Goal: Task Accomplishment & Management: Complete application form

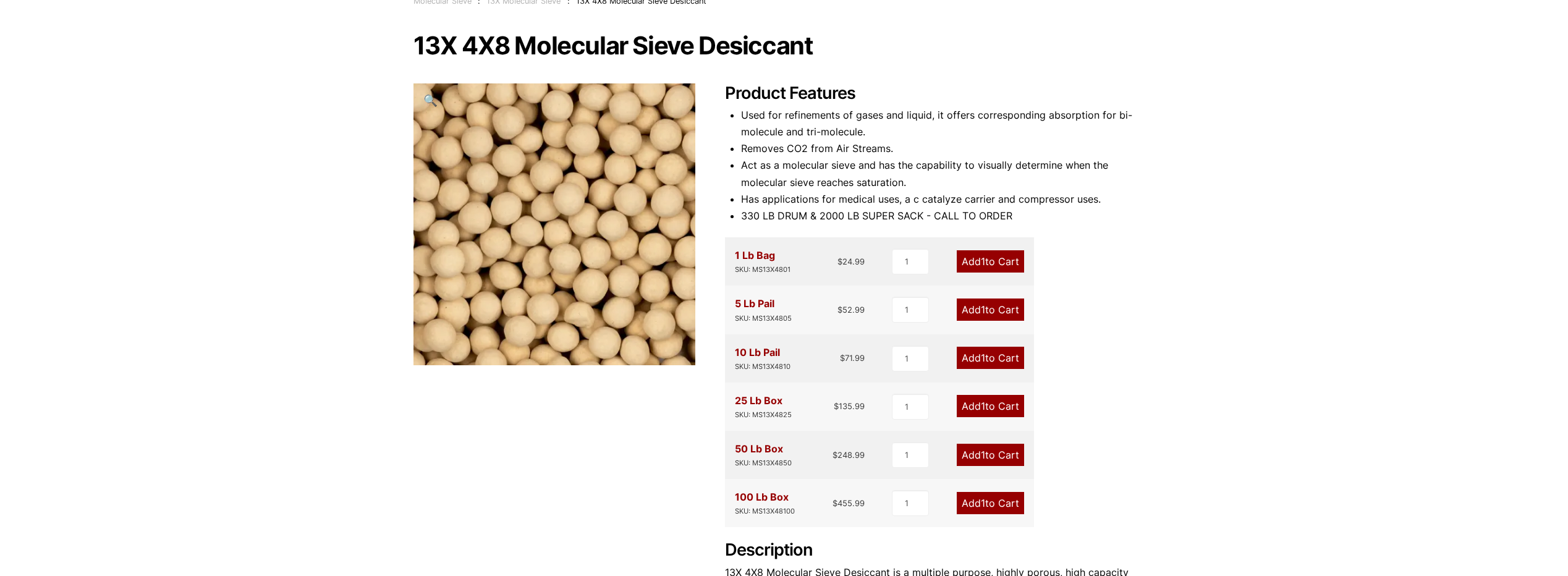
scroll to position [62, 0]
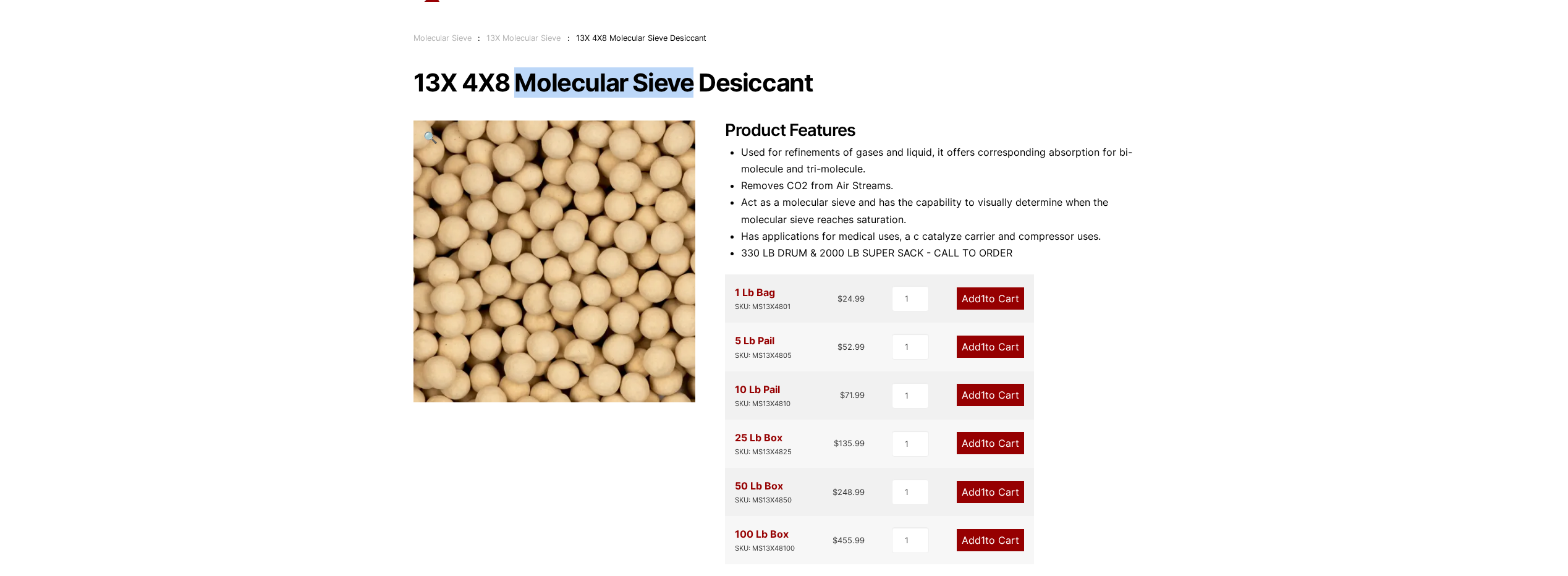
drag, startPoint x: 517, startPoint y: 82, endPoint x: 689, endPoint y: 83, distance: 172.0
click at [689, 83] on h1 "13X 4X8 Molecular Sieve Desiccant" at bounding box center [784, 83] width 742 height 26
copy h1 "Molecular Sieve"
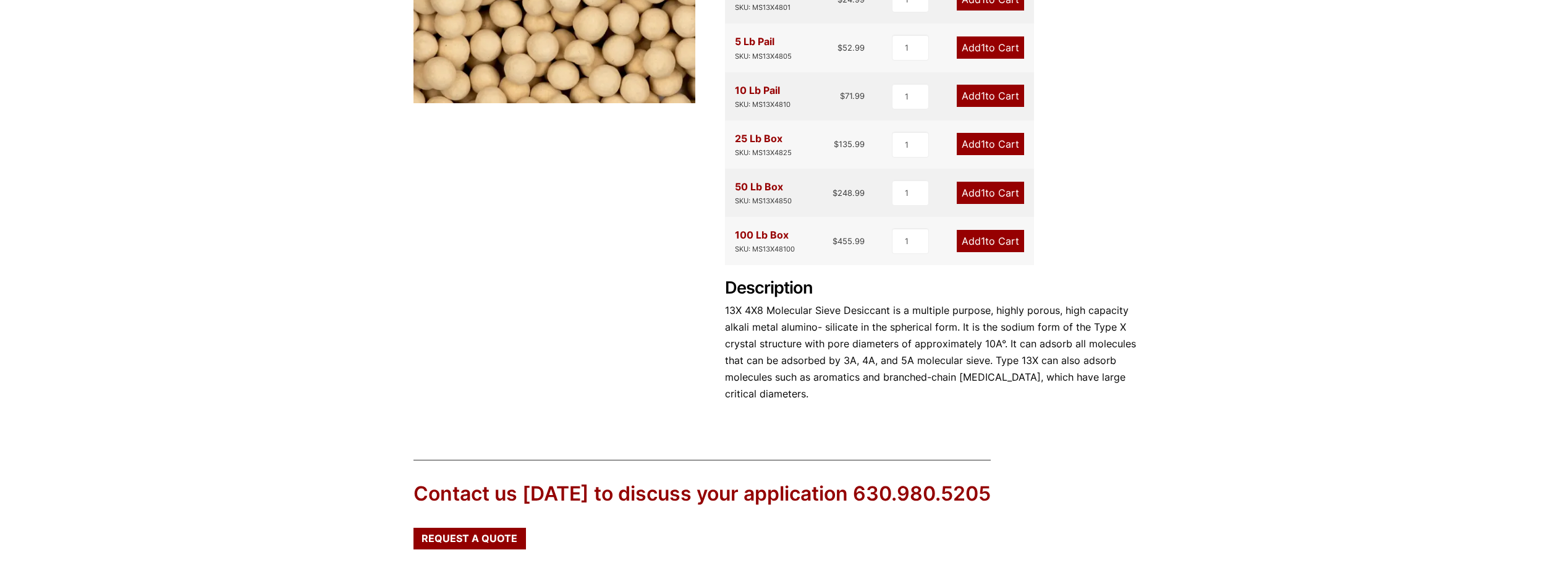
scroll to position [420, 0]
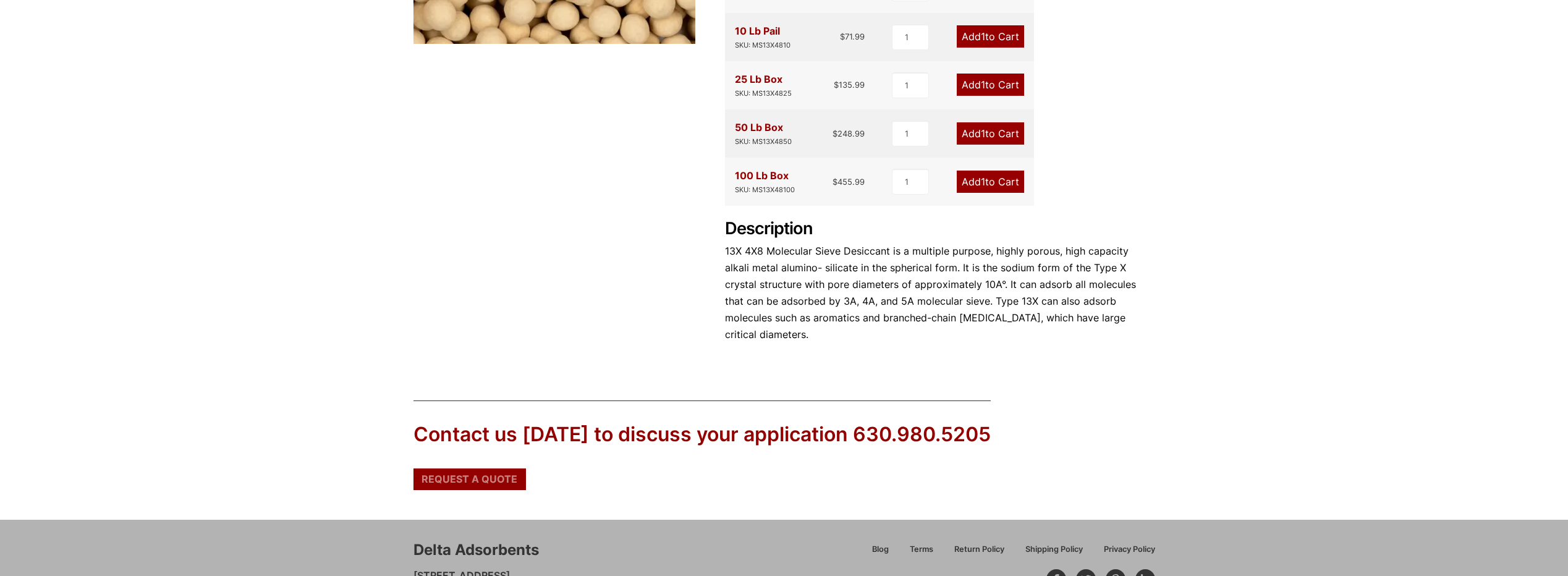
click at [450, 474] on span "Request a Quote" at bounding box center [469, 479] width 95 height 10
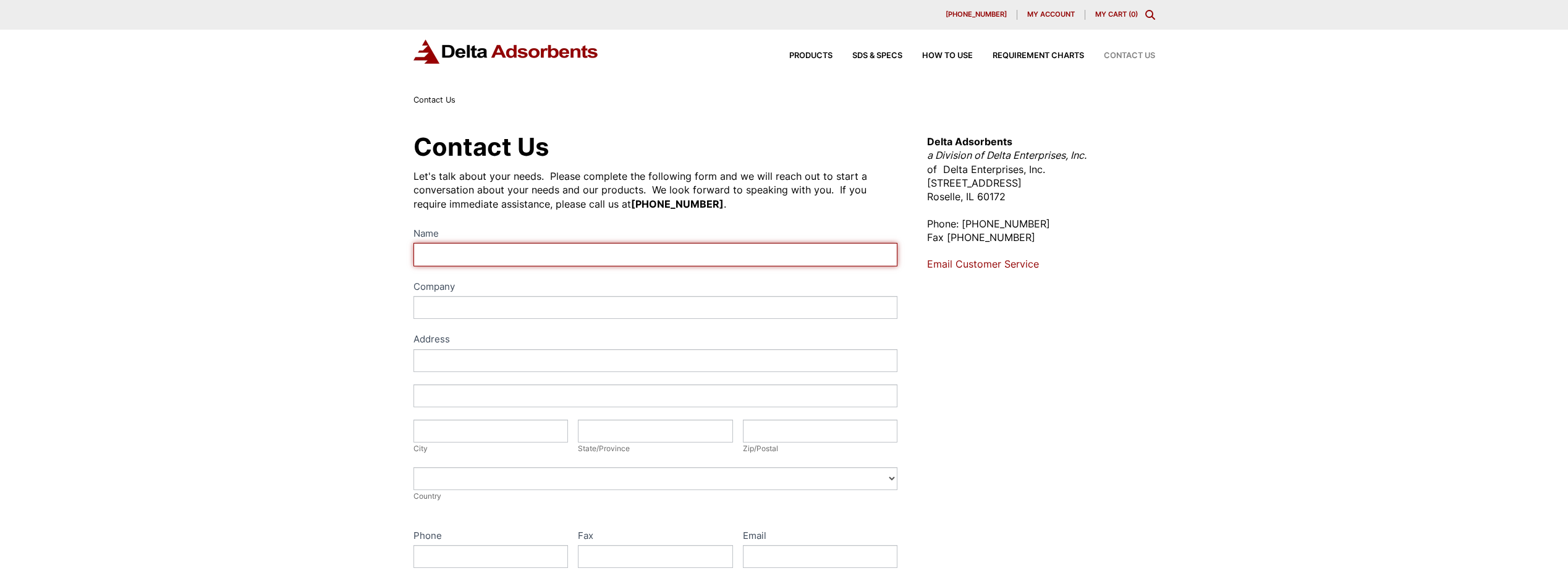
click at [512, 255] on input "Name" at bounding box center [656, 255] width 485 height 23
type input "Christina Jones"
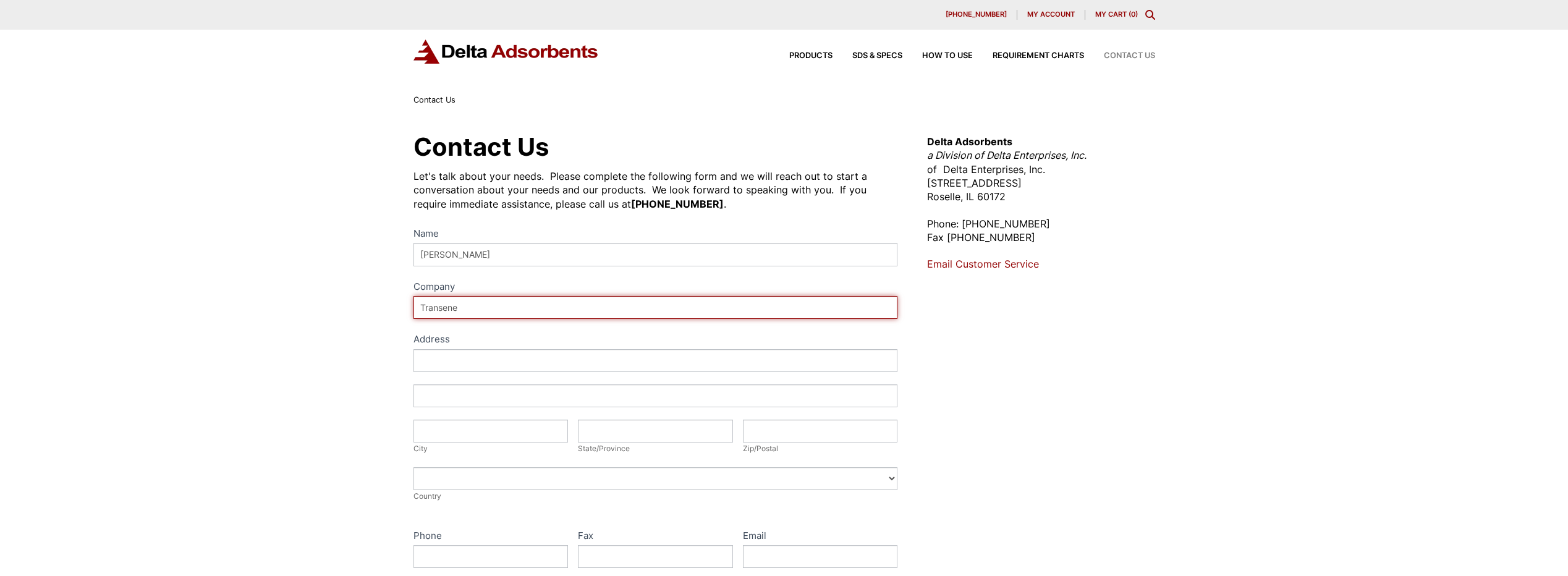
type input "Transene Company Inc"
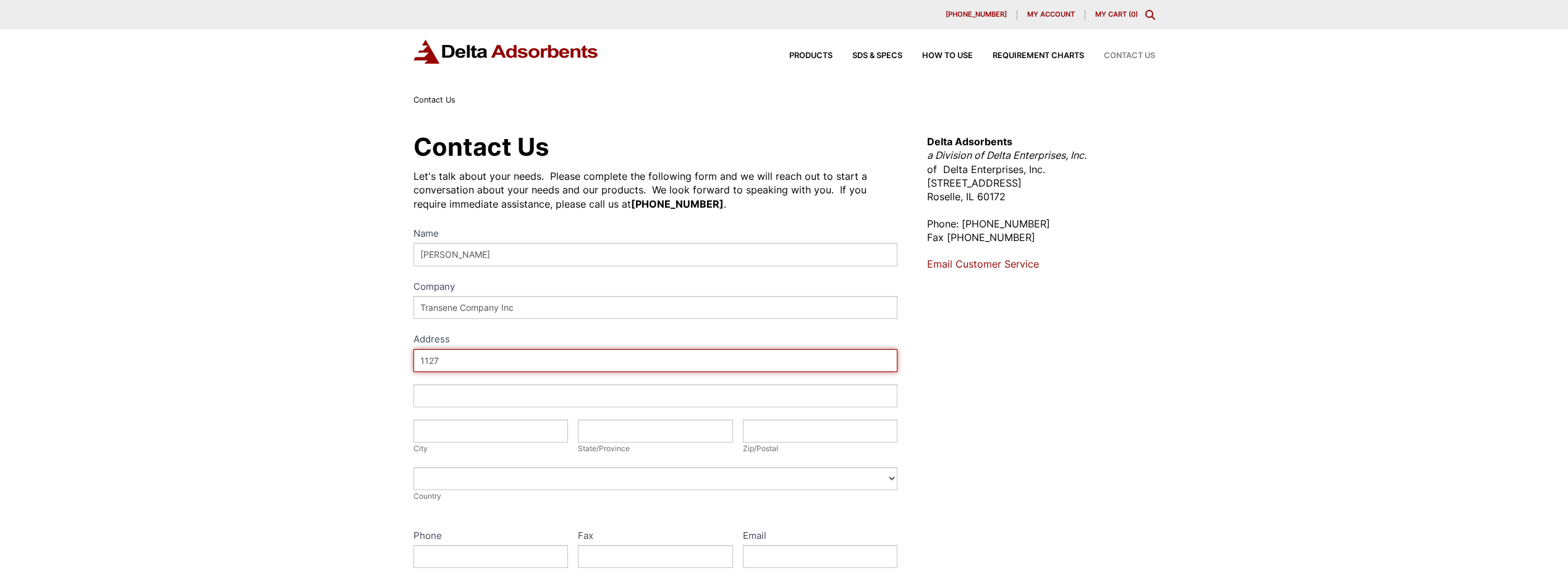
type input "1127 57th Ave"
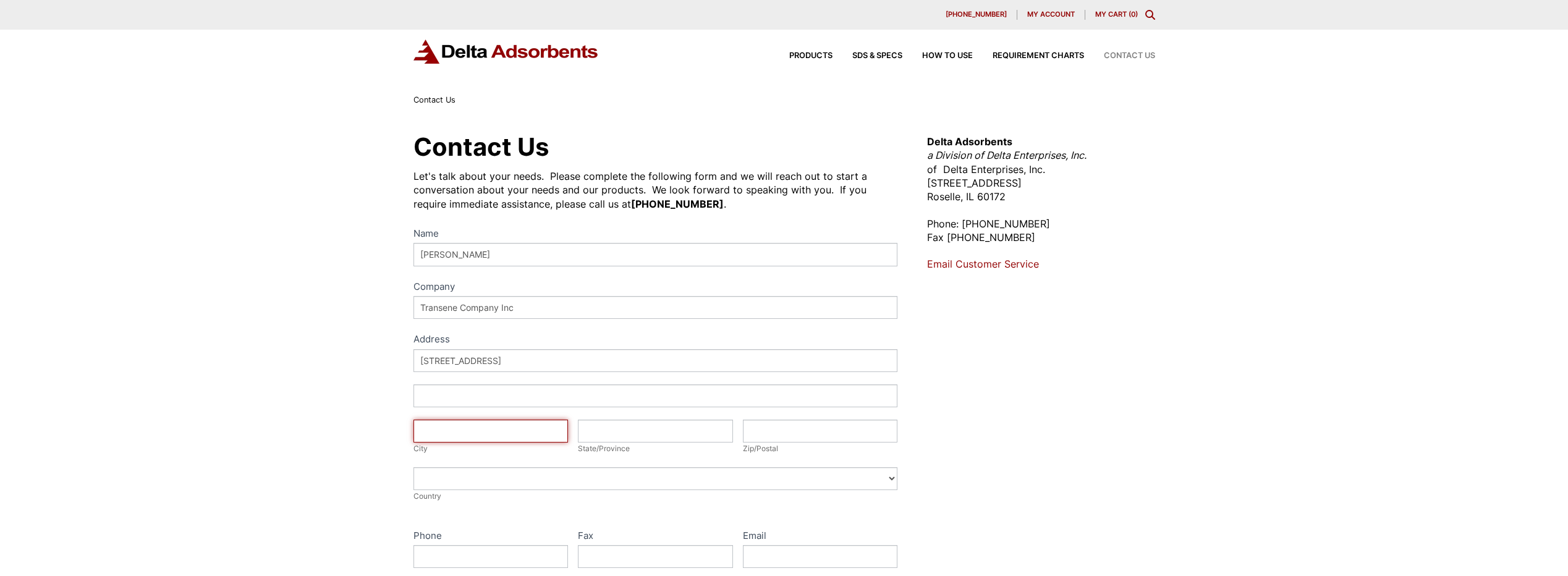
type input "Oakland"
type input "CA"
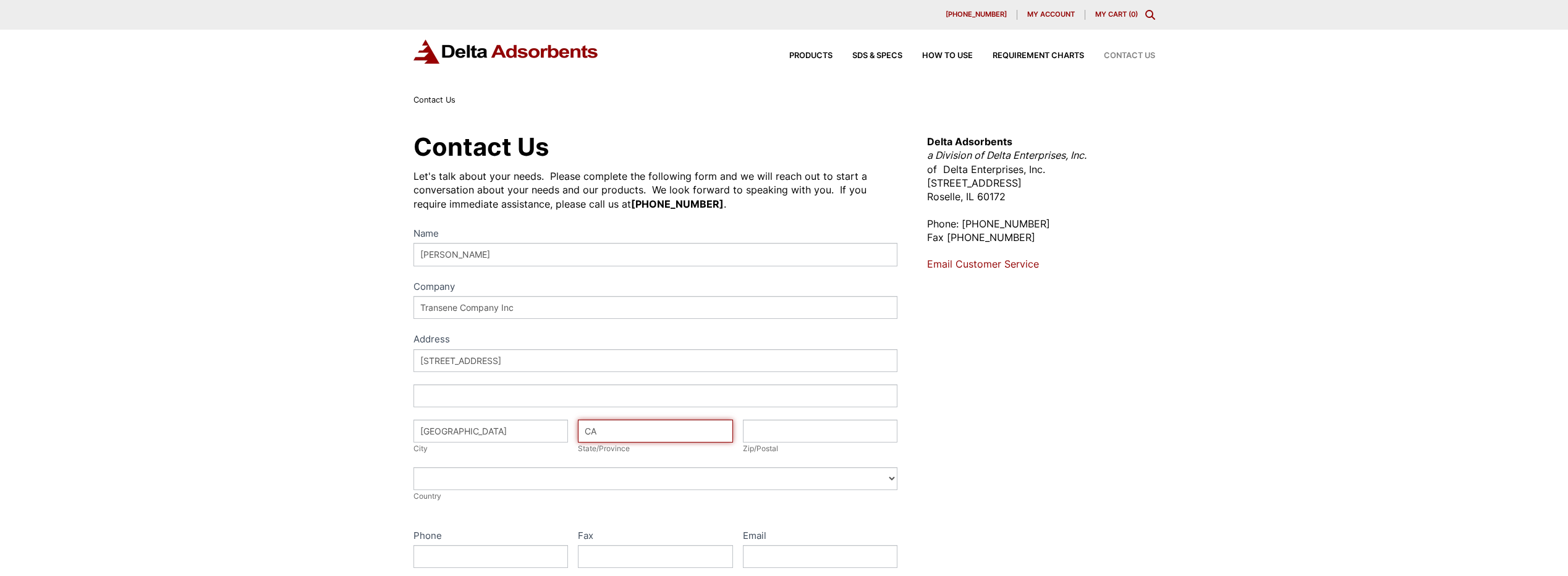
type input "94621"
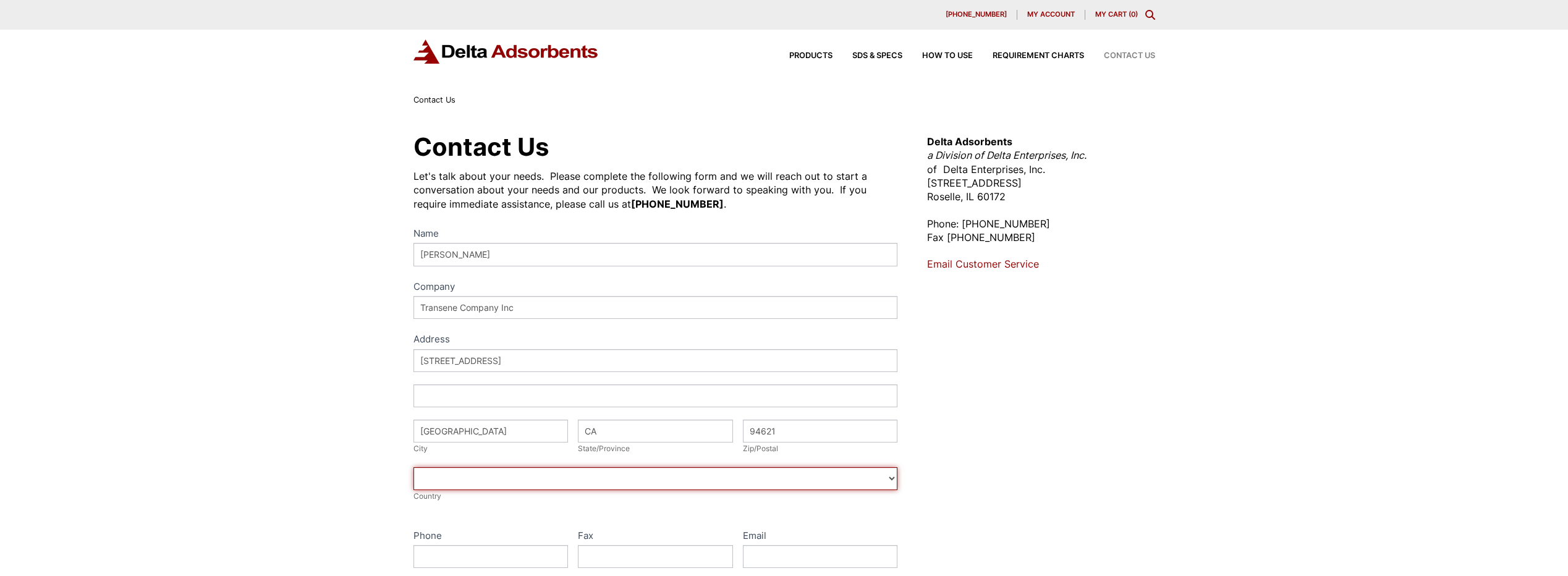
select select "United States"
type input "5105341186"
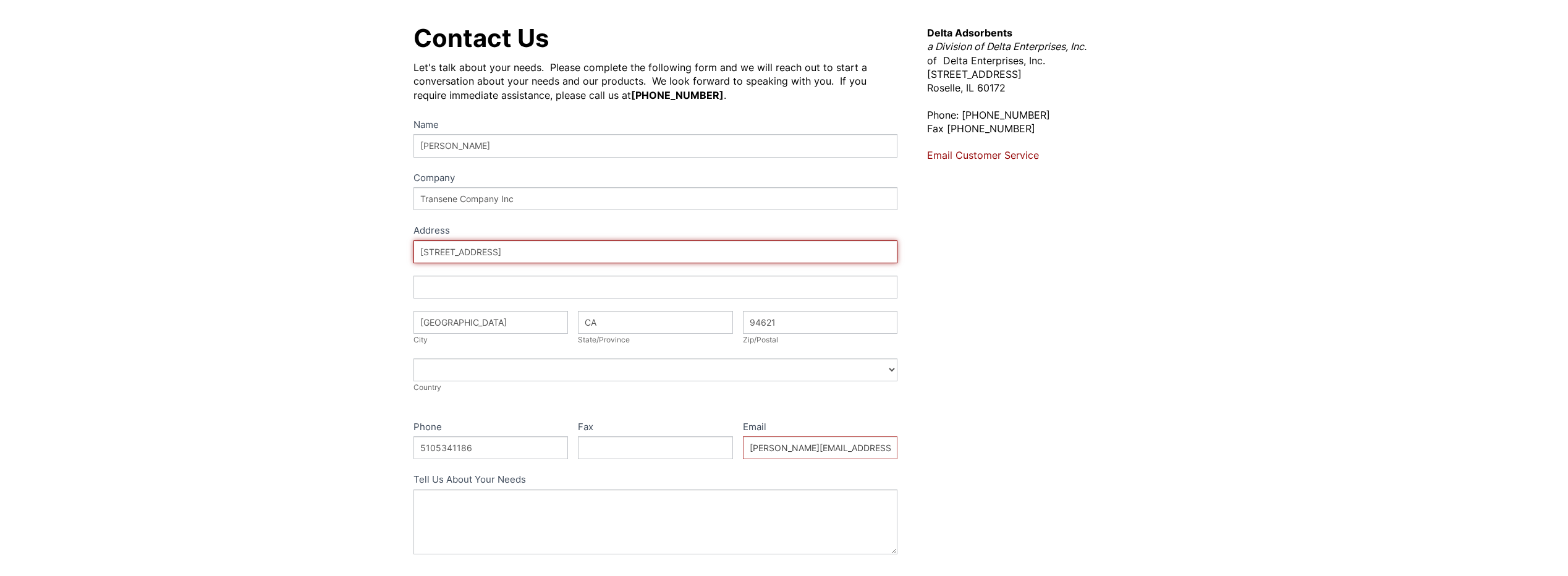
scroll to position [123, 0]
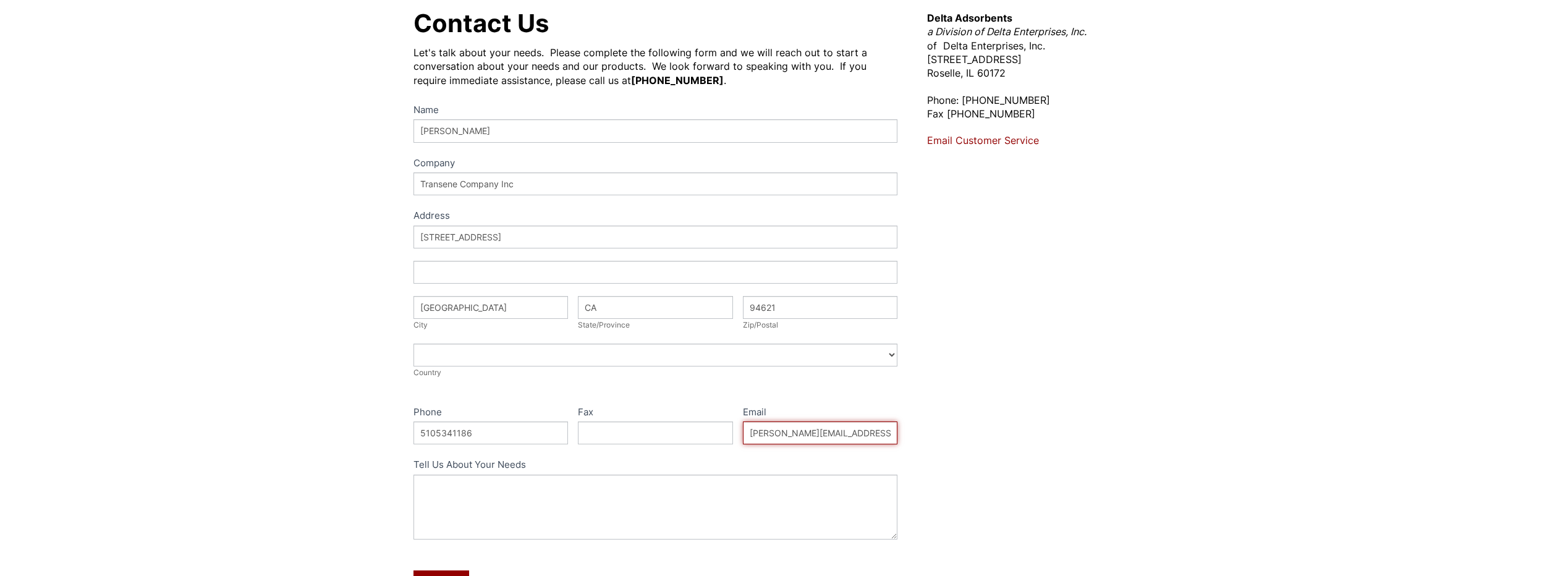
click at [809, 438] on input "lucille@transene.com" at bounding box center [820, 433] width 155 height 23
drag, startPoint x: 847, startPoint y: 431, endPoint x: 656, endPoint y: 410, distance: 192.2
click at [657, 411] on div "Name Christina Jones Company Transene Company Inc Address Address Address 1127 …" at bounding box center [656, 358] width 485 height 511
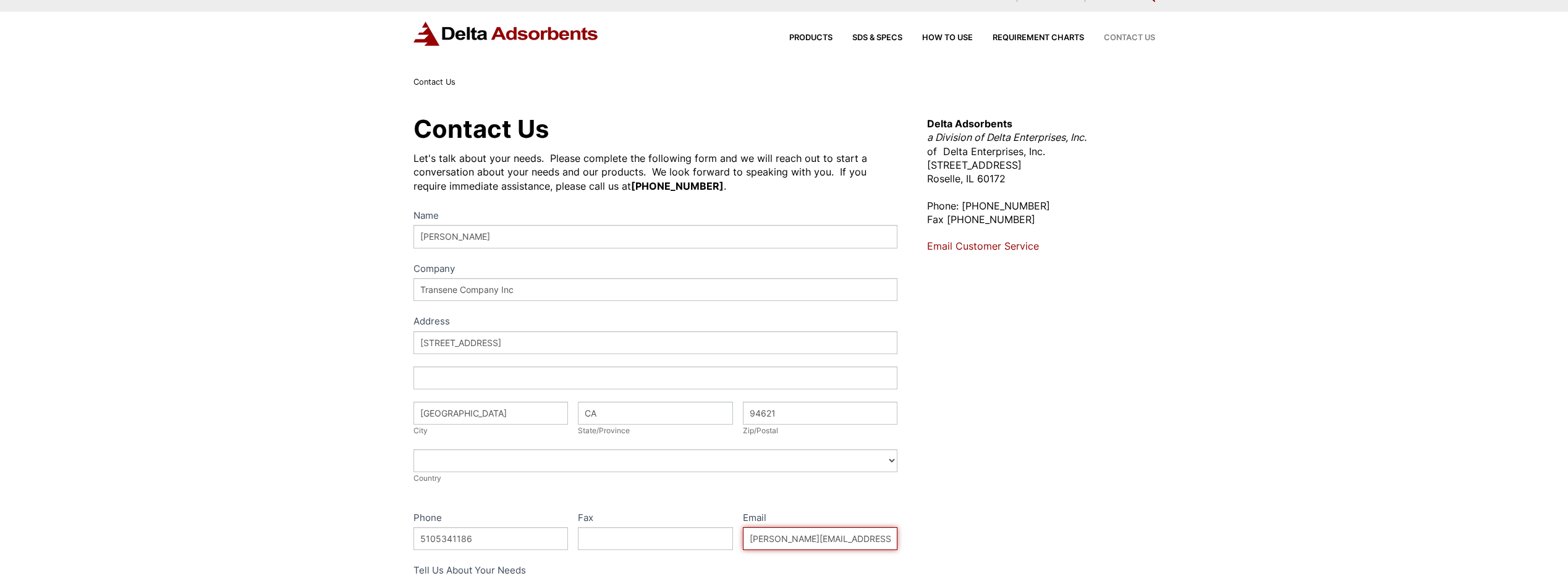
scroll to position [0, 0]
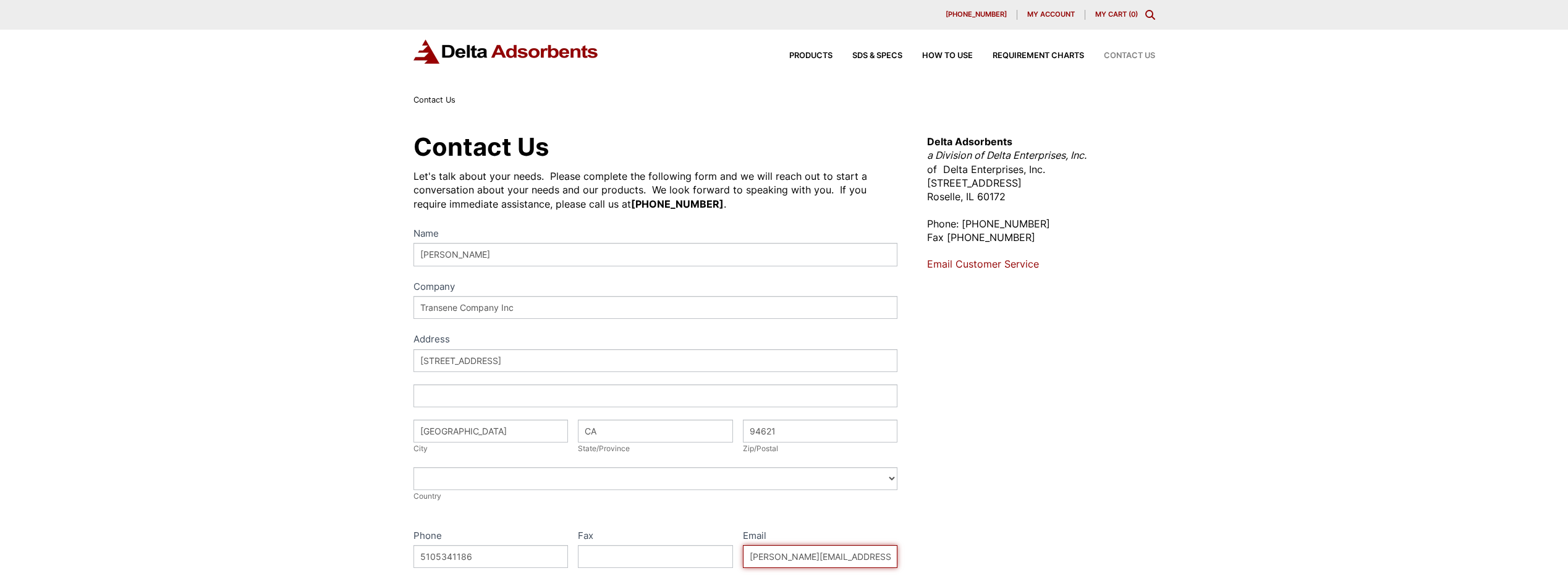
type input "Christina@transene.com"
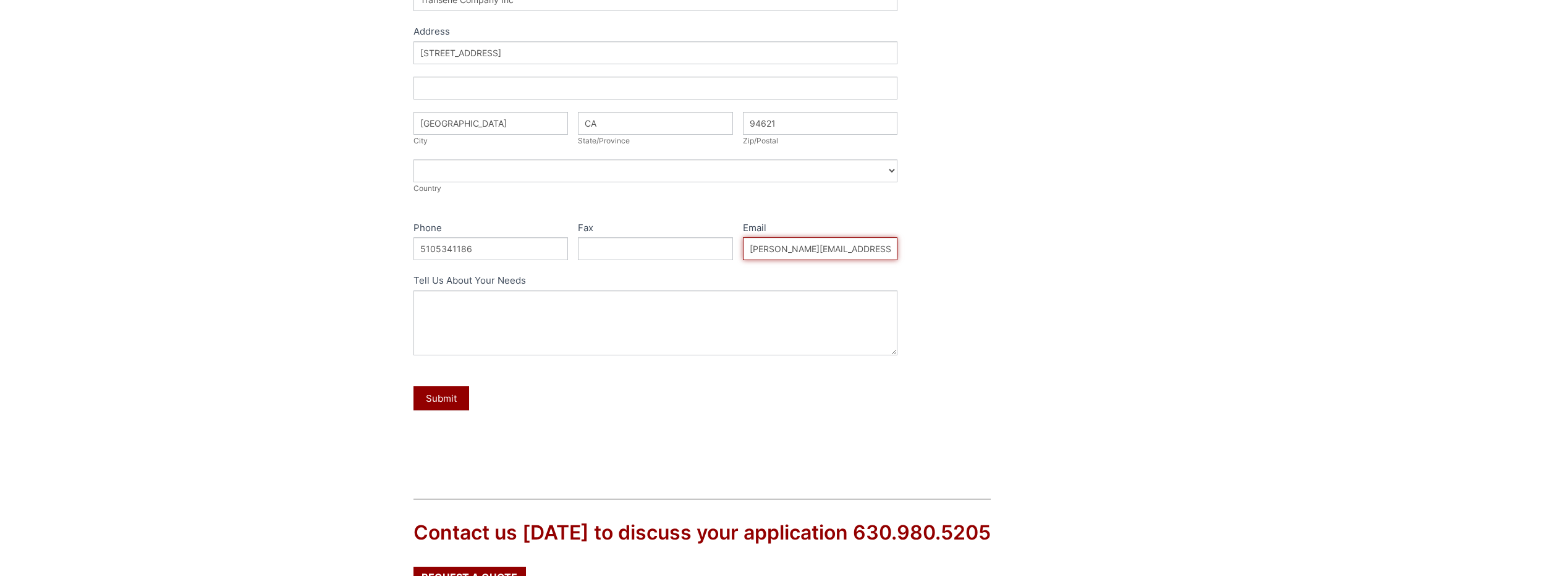
scroll to position [309, 0]
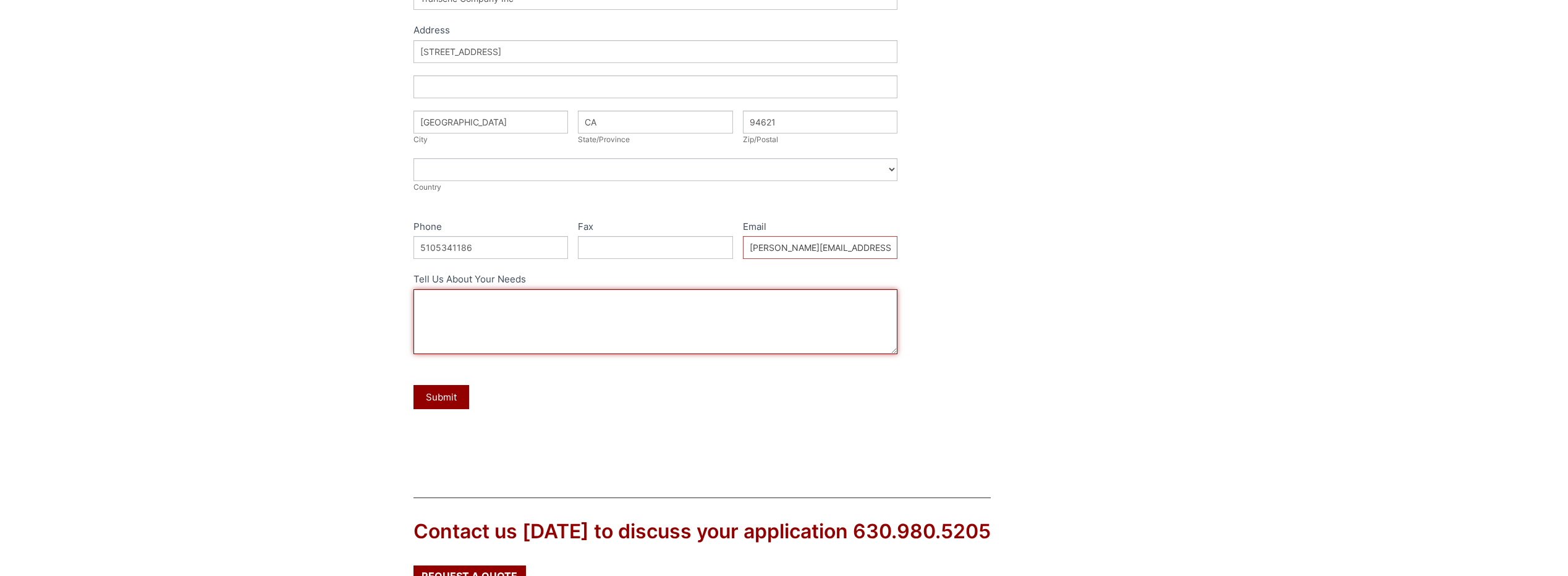
click at [507, 308] on textarea "Tell Us About Your Needs" at bounding box center [656, 321] width 485 height 65
paste textarea "13X 4X8 Molecular Sieve Desiccant"
click at [508, 298] on textarea "Please provide a quoye for 13X 4X8 Molecular Sieve Desiccant 5LB pail. Thank yo…" at bounding box center [656, 321] width 485 height 65
type textarea "Please provide a quote for 13X 4X8 Molecular Sieve Desiccant 5LB pail. Thank yo…"
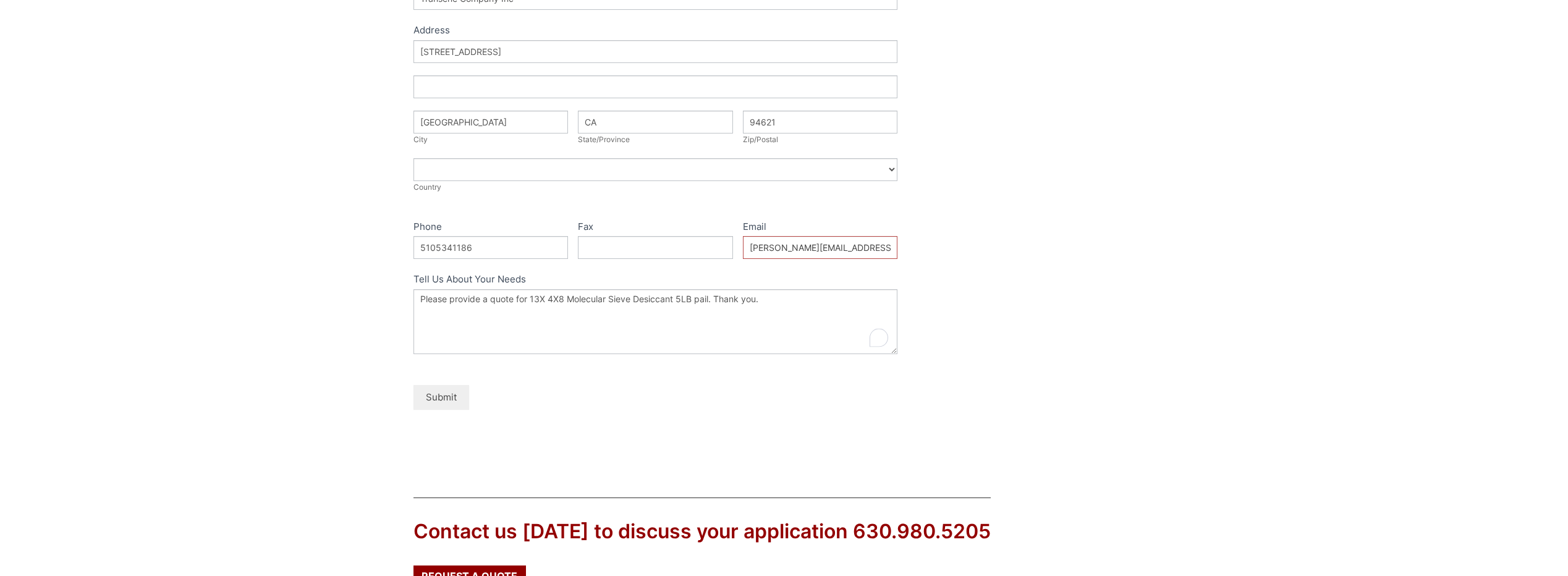
click at [432, 393] on button "Submit" at bounding box center [441, 397] width 56 height 25
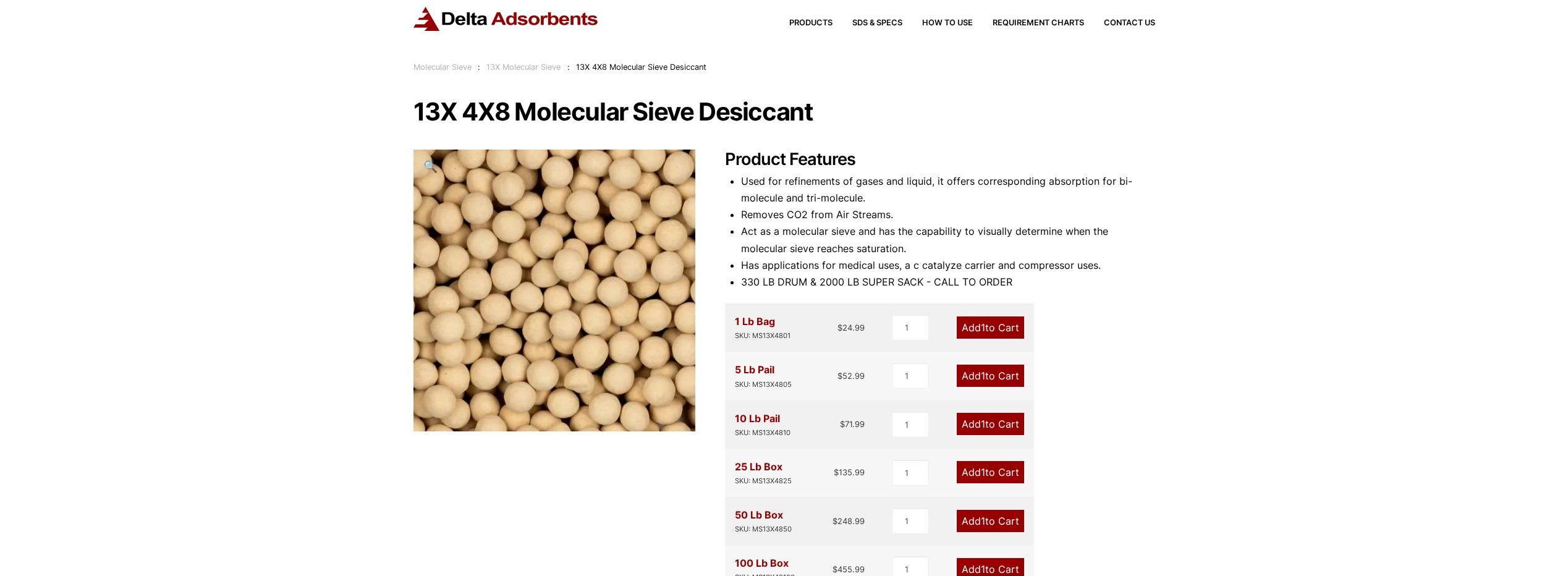
scroll to position [62, 0]
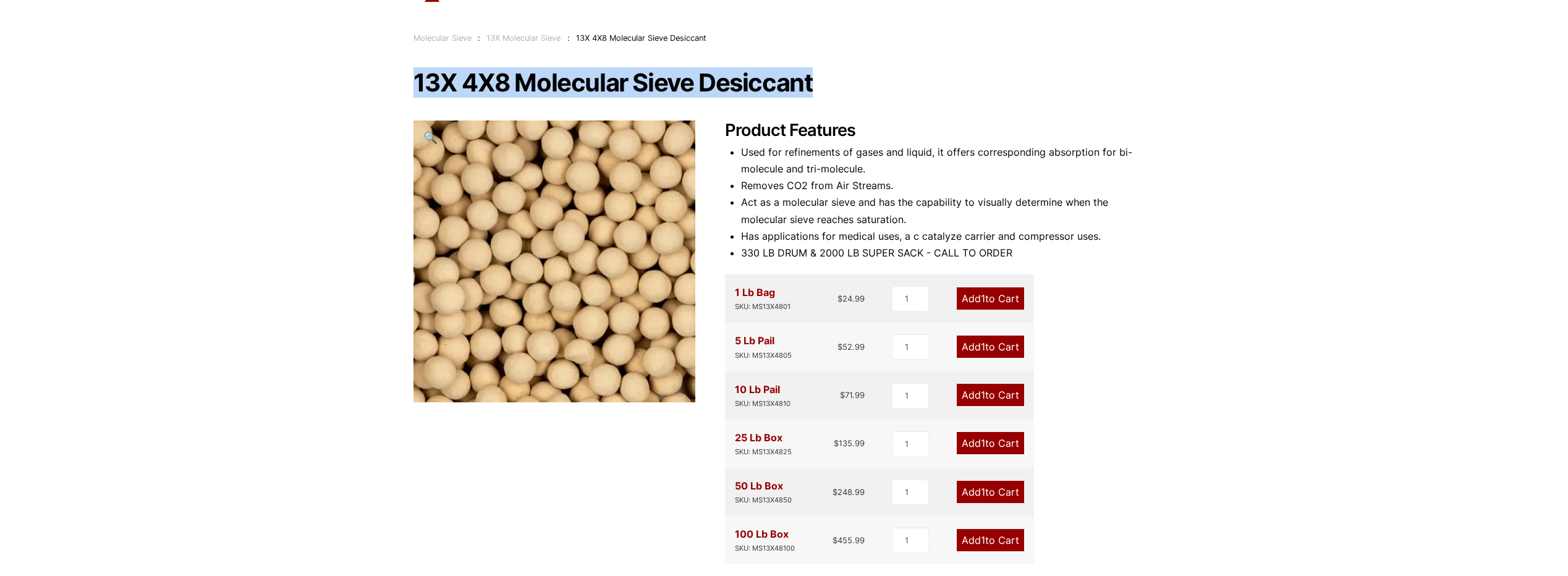
drag, startPoint x: 416, startPoint y: 77, endPoint x: 810, endPoint y: 90, distance: 394.2
click at [810, 90] on h1 "13X 4X8 Molecular Sieve Desiccant" at bounding box center [784, 83] width 742 height 26
copy h1 "13X 4X8 Molecular Sieve Desiccant"
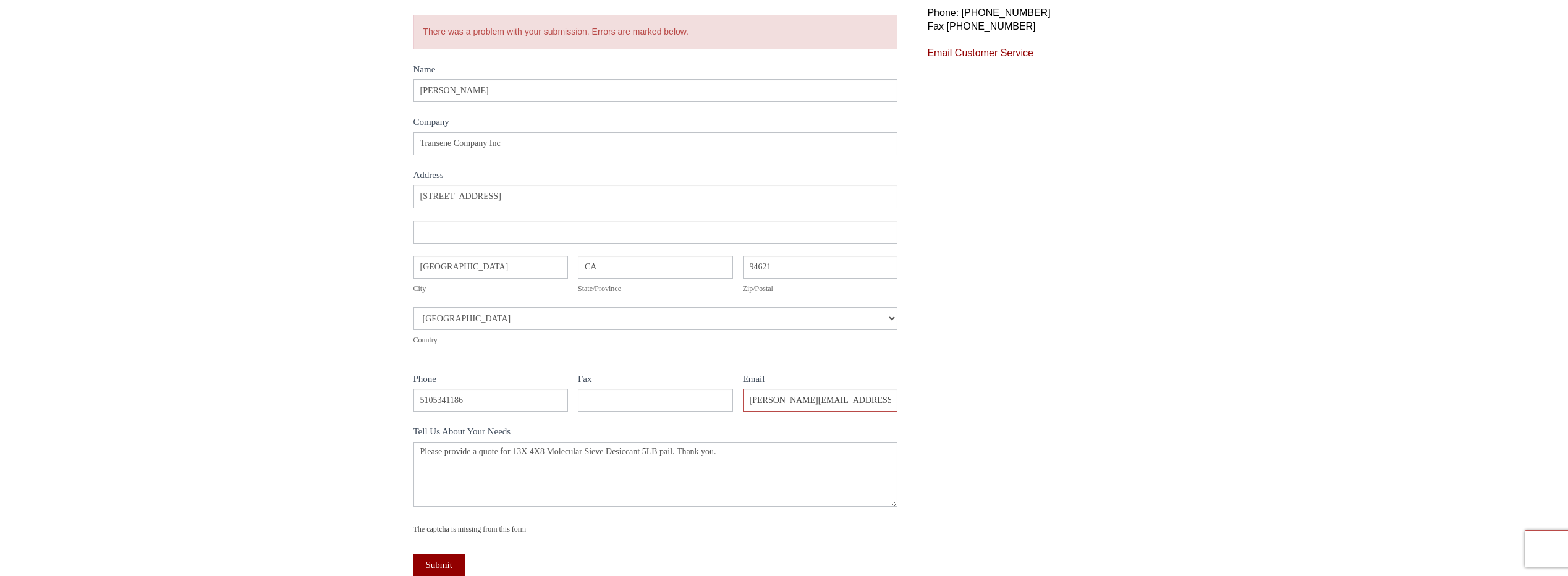
scroll to position [186, 0]
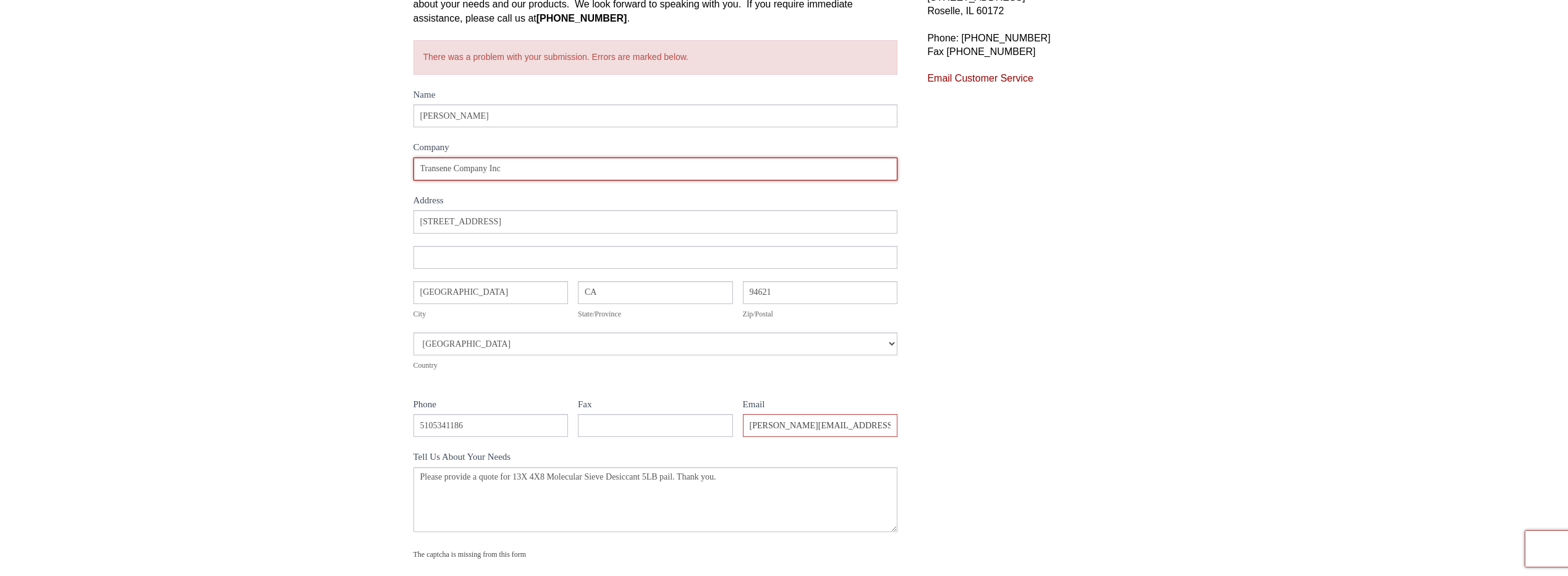
click at [553, 176] on input "Transene Company Inc" at bounding box center [656, 169] width 485 height 23
click at [538, 172] on input "Transene Company Inc" at bounding box center [656, 169] width 485 height 23
click at [457, 167] on input "Transene Company Inc" at bounding box center [656, 169] width 485 height 23
click at [398, 226] on div "Contact Us Let's talk about your needs. Please complete the following form and …" at bounding box center [784, 296] width 771 height 704
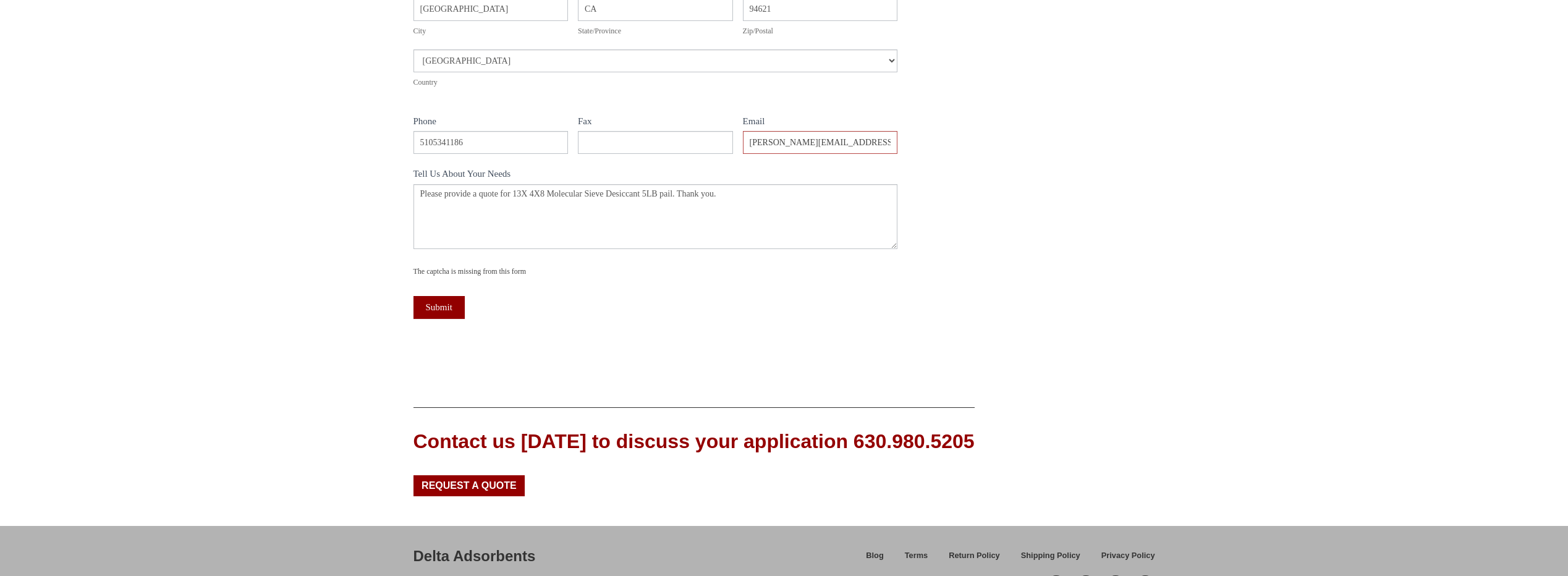
scroll to position [495, 0]
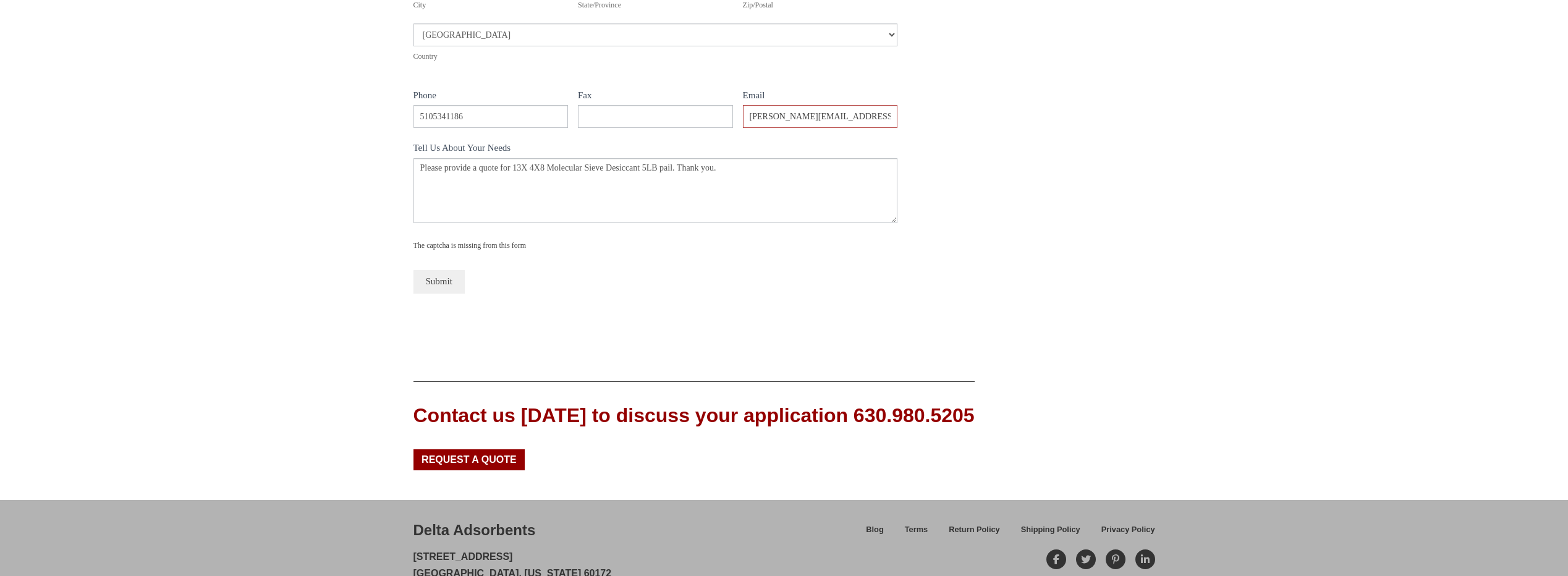
click at [433, 278] on button "Submit" at bounding box center [439, 282] width 52 height 23
